Goal: Information Seeking & Learning: Find specific fact

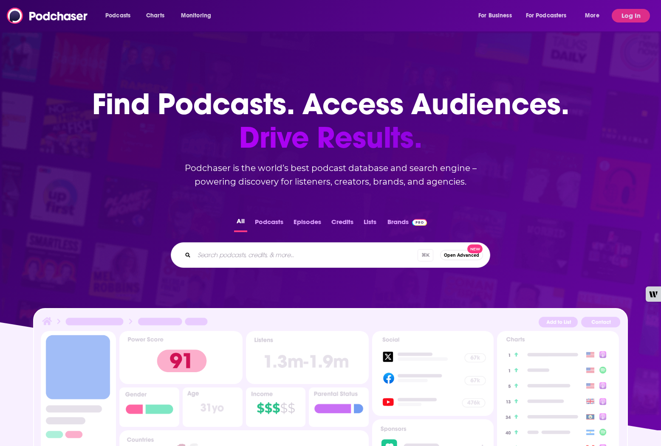
click at [268, 16] on div "Podcasts Charts Monitoring For Business For Podcasters More" at bounding box center [353, 16] width 508 height 14
click at [231, 260] on input "Search podcasts, credits, & more..." at bounding box center [305, 255] width 223 height 14
type input "qasar and applied intuition"
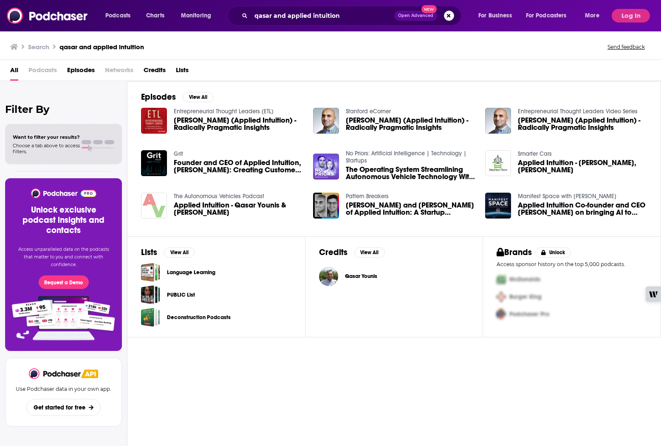
click at [404, 175] on span "The Operating System Streamlining Autonomous Vehicle Technology With [PERSON_NA…" at bounding box center [410, 173] width 129 height 14
click at [339, 17] on input "qasar and applied intuition" at bounding box center [322, 16] width 143 height 14
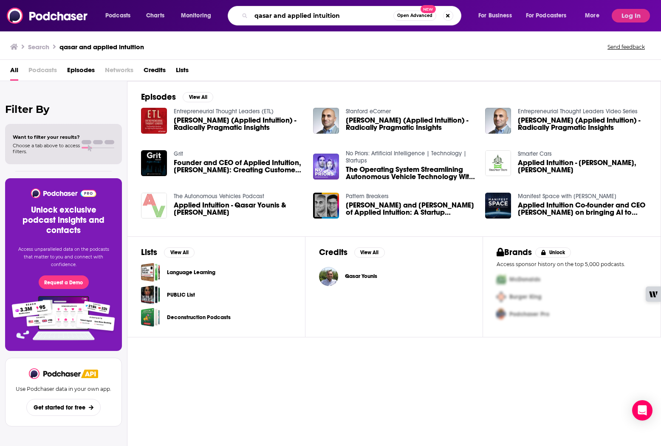
drag, startPoint x: 341, startPoint y: 17, endPoint x: 242, endPoint y: 12, distance: 99.1
click at [242, 12] on div "qasar and applied intuition Open Advanced New" at bounding box center [345, 16] width 234 height 20
drag, startPoint x: 329, startPoint y: 17, endPoint x: 335, endPoint y: 17, distance: 6.4
click at [328, 16] on input "qasar and applied intuition" at bounding box center [322, 16] width 142 height 14
drag, startPoint x: 355, startPoint y: 14, endPoint x: 287, endPoint y: 14, distance: 68.4
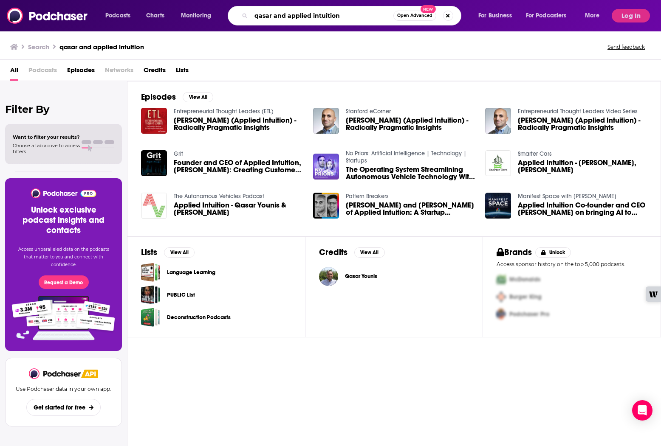
click at [287, 14] on input "qasar and applied intuition" at bounding box center [322, 16] width 142 height 14
click at [346, 16] on input "qasar and applied intuition" at bounding box center [322, 16] width 142 height 14
click at [449, 14] on button "Search podcasts, credits, & more..." at bounding box center [448, 16] width 10 height 10
click at [319, 45] on div "Search qasar and applied intuition Send feedback" at bounding box center [328, 47] width 637 height 12
